Goal: Check status: Check status

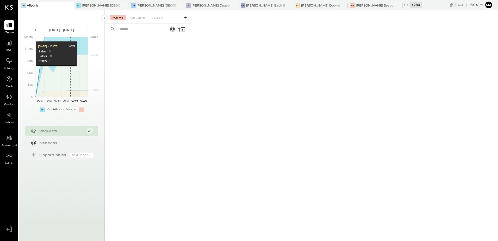
click at [66, 6] on icon at bounding box center [69, 5] width 7 height 6
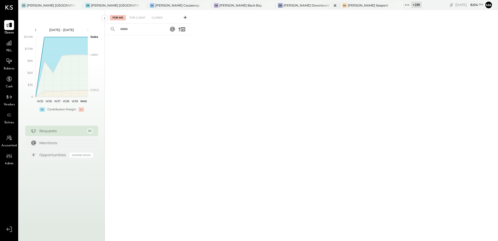
click at [275, 2] on div "[PERSON_NAME] Downtown" at bounding box center [307, 6] width 64 height 8
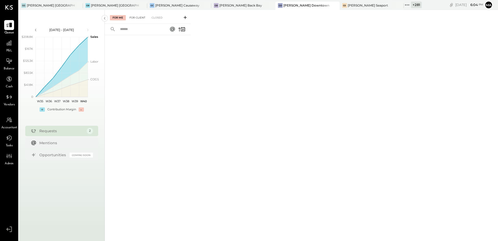
click at [140, 16] on div "For Client" at bounding box center [137, 17] width 21 height 5
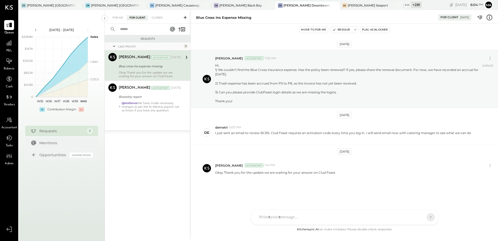
click at [153, 65] on div "Blue cross Ins expense missing" at bounding box center [149, 66] width 61 height 5
click at [313, 173] on p "Okay Thank you for the update we are waiting for your answer on Clud Feast." at bounding box center [275, 172] width 121 height 4
